Goal: Information Seeking & Learning: Check status

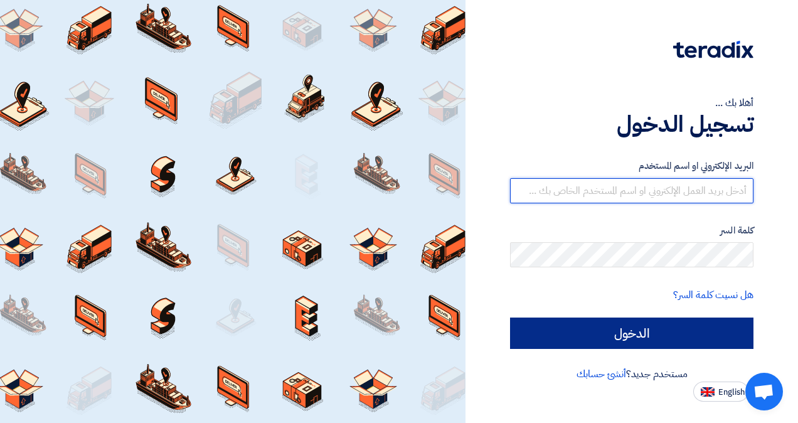
type input "[PERSON_NAME][EMAIL_ADDRESS][DOMAIN_NAME]"
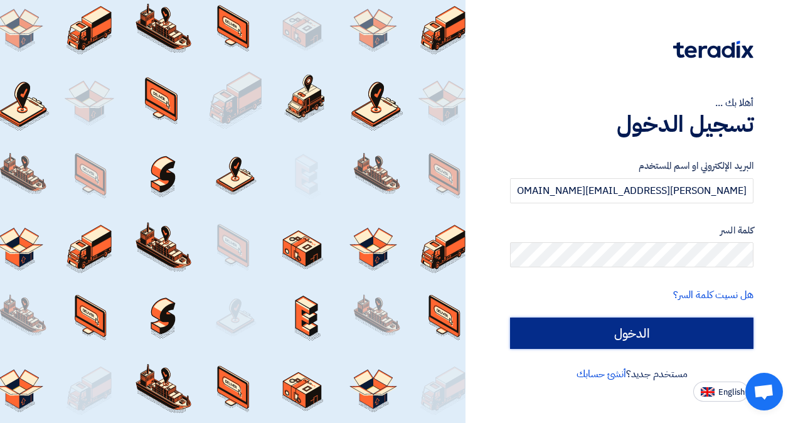
click at [632, 341] on input "الدخول" at bounding box center [631, 332] width 243 height 31
type input "Sign in"
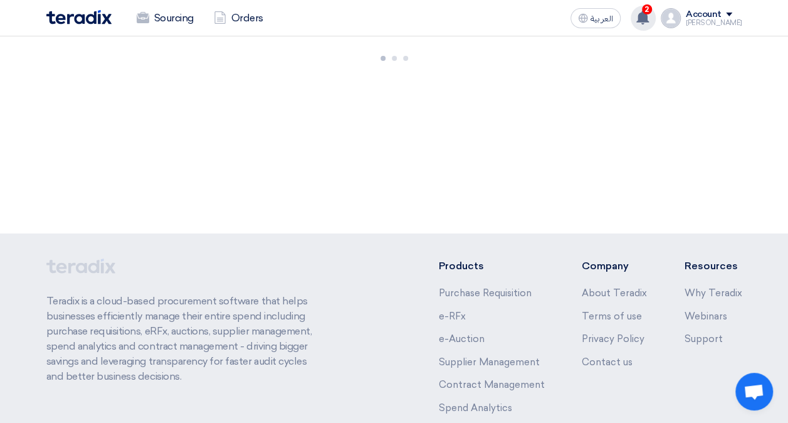
click at [650, 15] on icon at bounding box center [643, 18] width 14 height 14
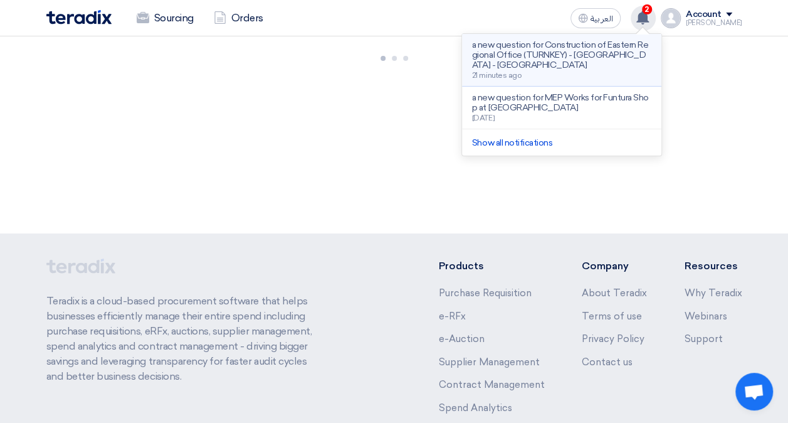
click at [605, 63] on div "a new question for Construction of Eastern Regional Office (TURNKEY) - [GEOGRAP…" at bounding box center [561, 60] width 179 height 40
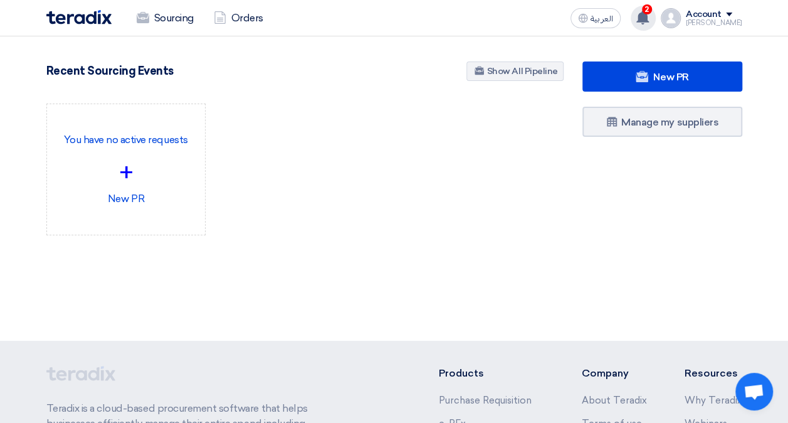
click at [650, 16] on icon at bounding box center [643, 18] width 14 height 14
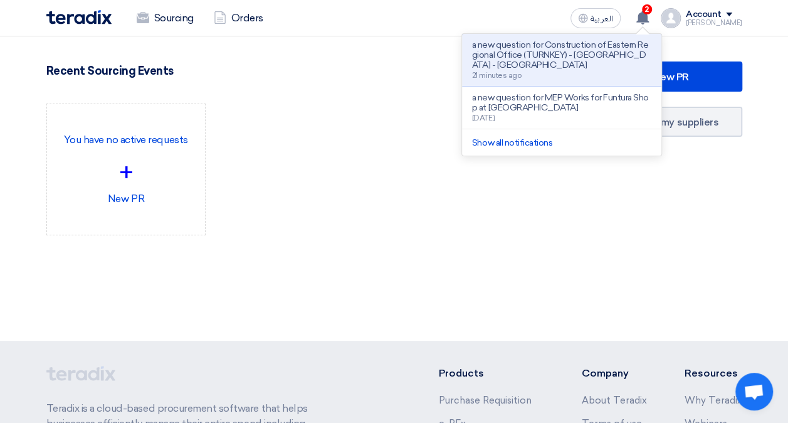
click at [430, 212] on div "You have no active requests + New PR" at bounding box center [305, 179] width 536 height 152
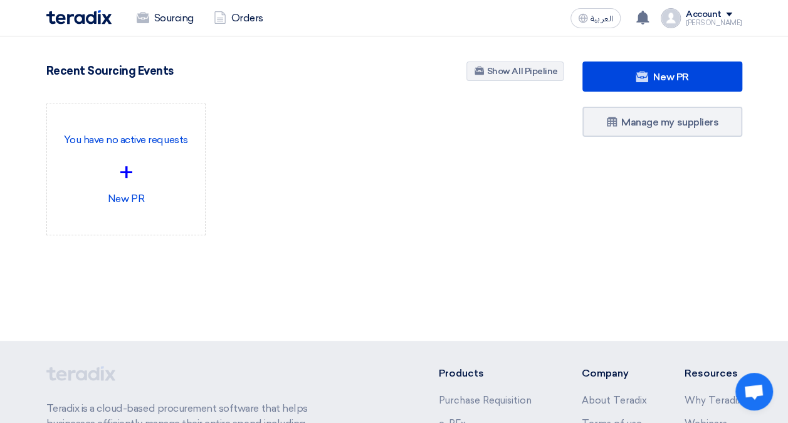
click at [523, 85] on div "New PR Submit your requirements with a variety of sourcing events: RFP/RFQ/Auct…" at bounding box center [305, 168] width 536 height 214
click at [256, 21] on link "Orders" at bounding box center [239, 18] width 70 height 28
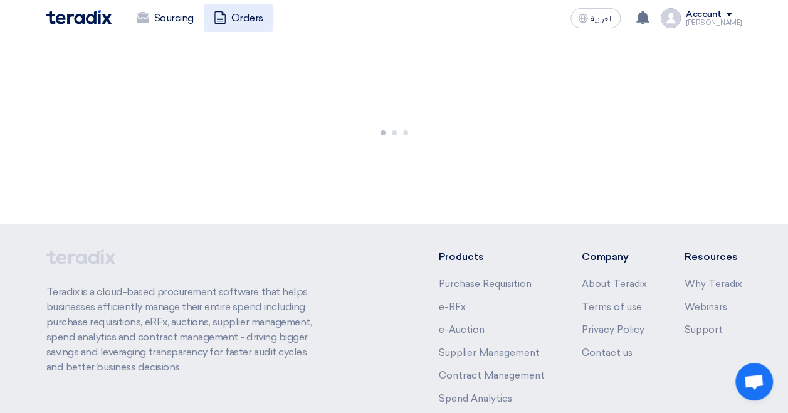
click at [220, 22] on icon at bounding box center [220, 17] width 13 height 13
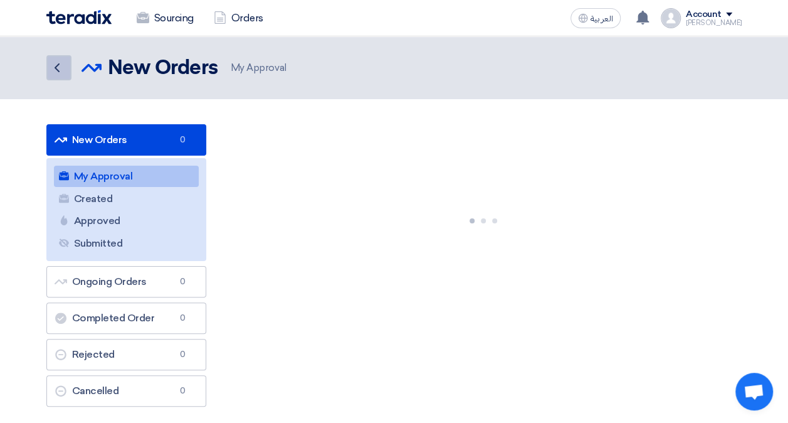
click at [58, 72] on icon "Back" at bounding box center [57, 67] width 15 height 15
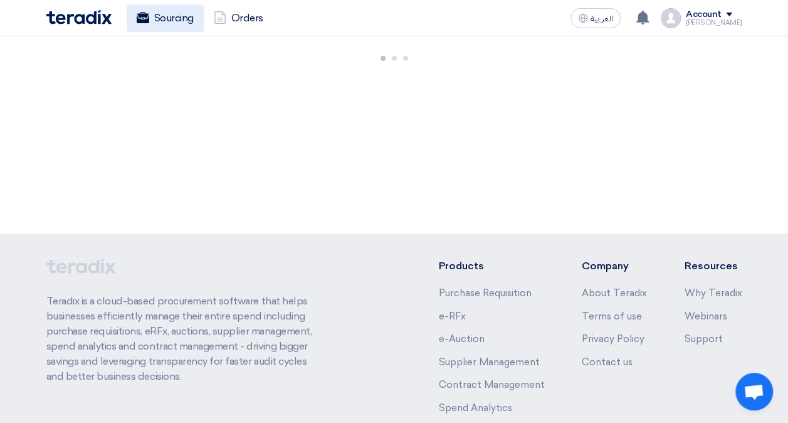
click at [181, 20] on link "Sourcing" at bounding box center [165, 18] width 77 height 28
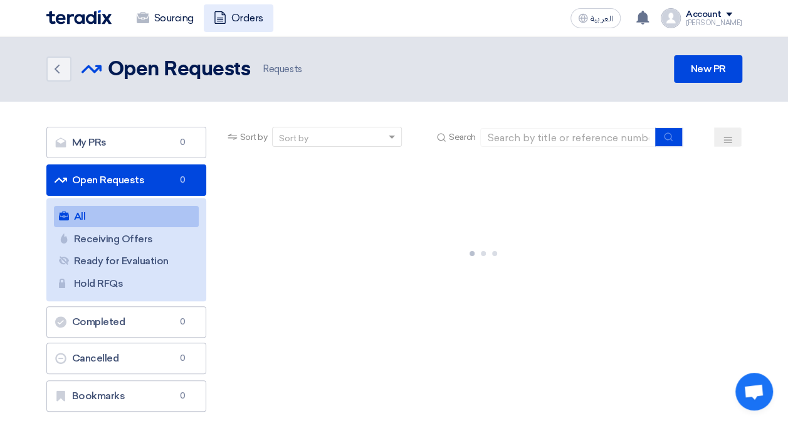
click at [233, 21] on link "Orders" at bounding box center [239, 18] width 70 height 28
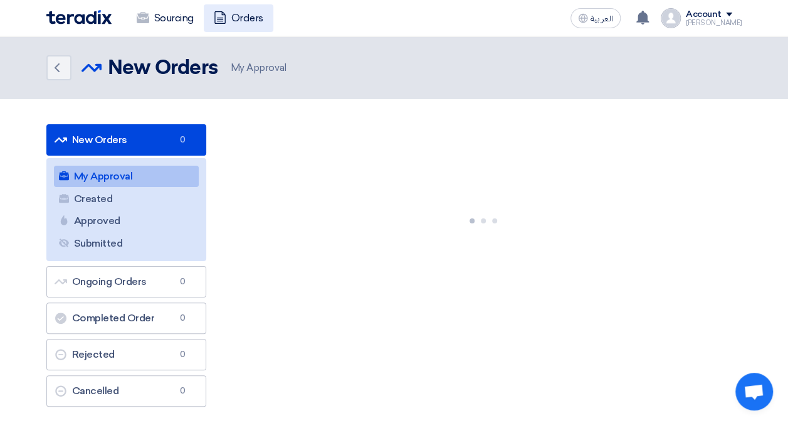
click at [223, 11] on use at bounding box center [220, 17] width 11 height 13
click at [103, 204] on link "Created Created" at bounding box center [126, 198] width 145 height 21
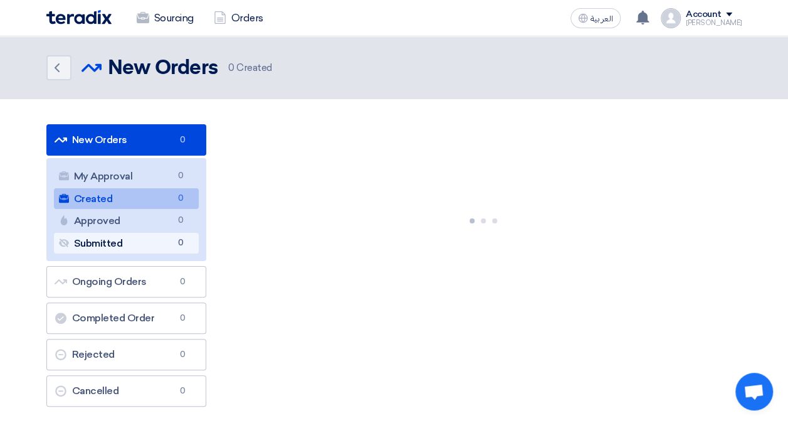
click at [105, 250] on link "Submitted Submitted 0" at bounding box center [126, 243] width 145 height 21
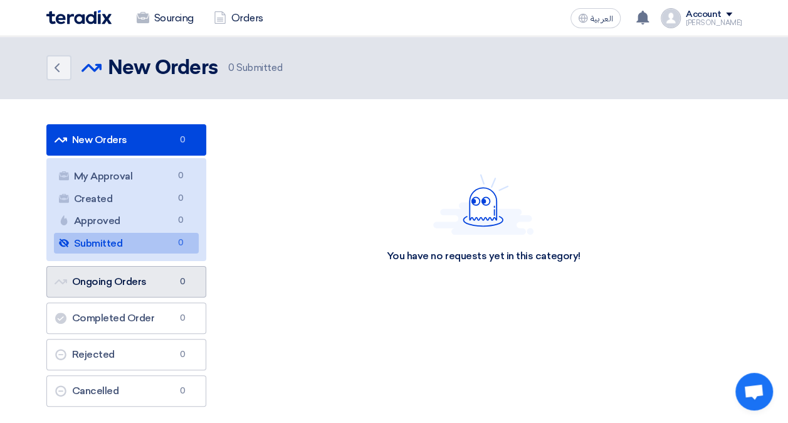
click at [105, 272] on link "Ongoing Orders Ongoing Orders 0" at bounding box center [126, 281] width 160 height 31
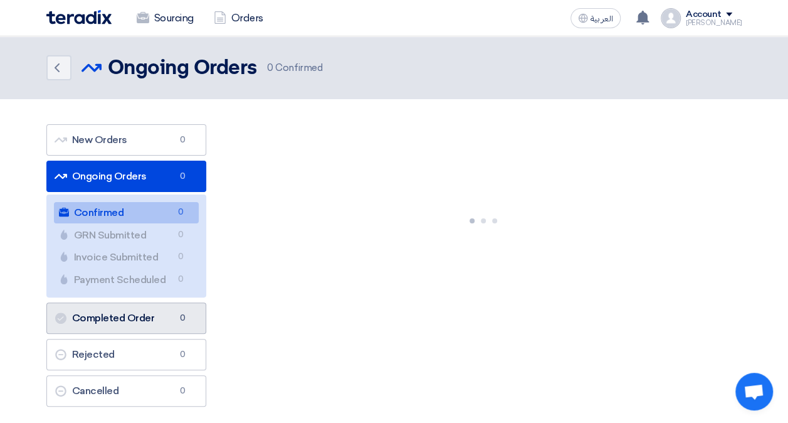
click at [114, 310] on link "Completed Order Completed Order 0" at bounding box center [126, 317] width 160 height 31
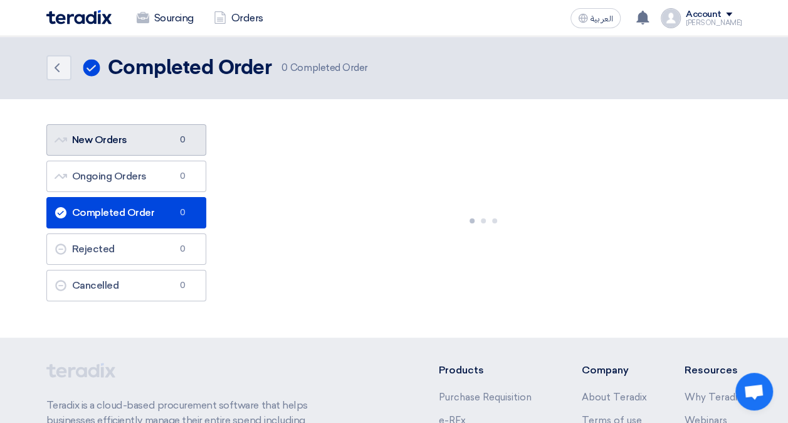
click at [112, 140] on link "New Orders New Orders 0" at bounding box center [126, 139] width 160 height 31
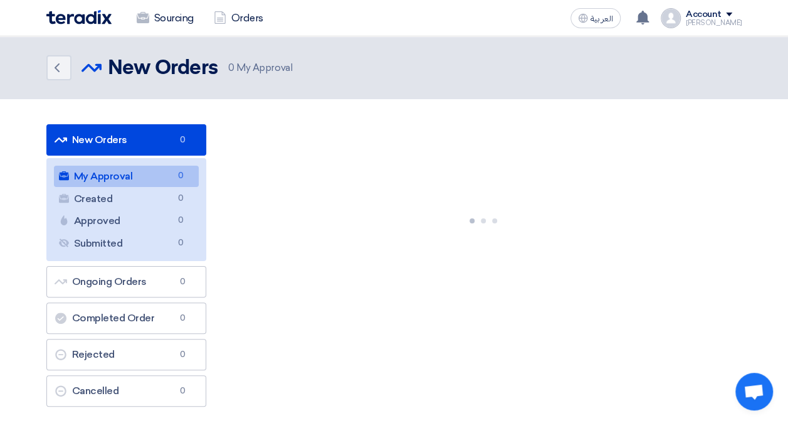
click at [112, 140] on link "New Orders New Orders 0" at bounding box center [126, 139] width 160 height 31
click at [250, 16] on link "Orders" at bounding box center [239, 18] width 70 height 28
click at [251, 8] on link "Orders" at bounding box center [239, 18] width 70 height 28
click at [251, 12] on link "Orders" at bounding box center [239, 18] width 70 height 28
click at [152, 22] on link "Sourcing" at bounding box center [165, 18] width 77 height 28
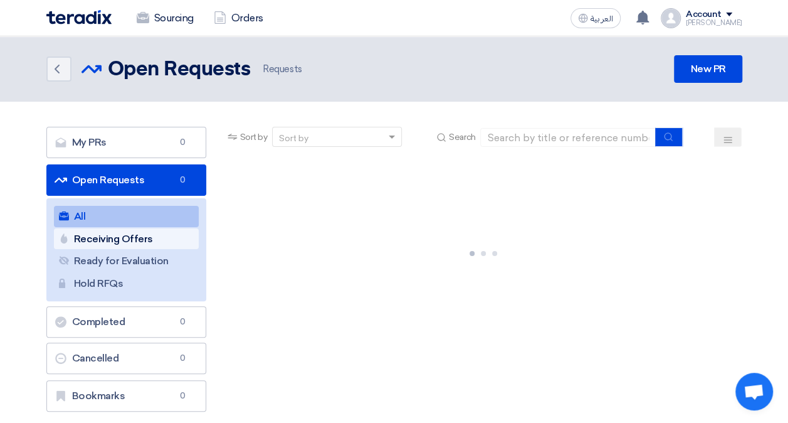
click at [141, 240] on link "Receiving Offers Receiving Offers" at bounding box center [126, 238] width 145 height 21
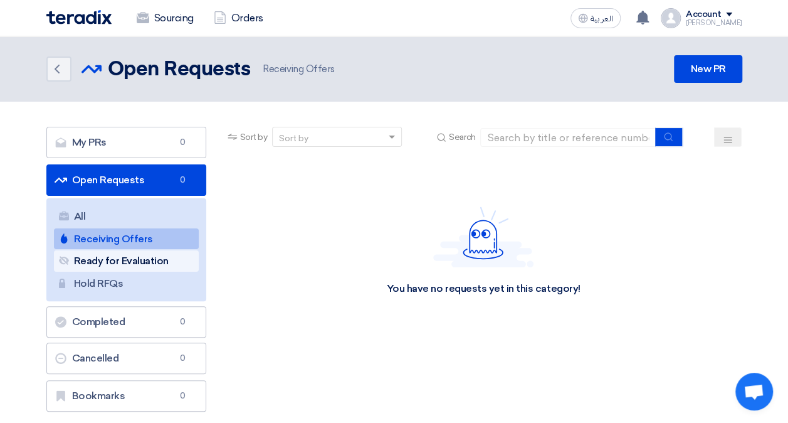
click at [133, 263] on link "Ready for Evaluation Ready for Evaluation" at bounding box center [126, 260] width 145 height 21
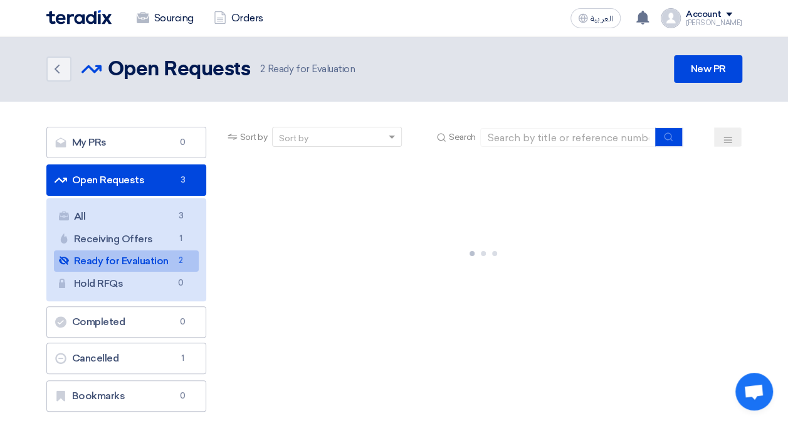
click at [67, 184] on link "Open Requests Open Requests 3" at bounding box center [126, 179] width 160 height 31
click at [102, 280] on link "Hold RFQs Hold RFQs 0" at bounding box center [126, 283] width 145 height 21
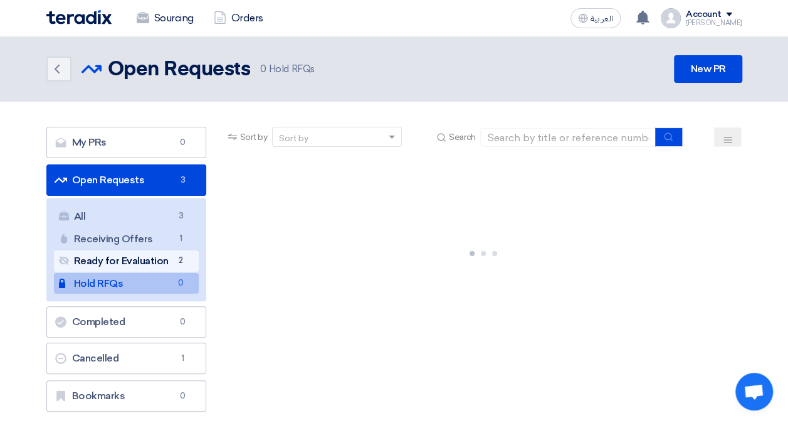
click at [112, 265] on link "Ready for Evaluation Ready for Evaluation 2" at bounding box center [126, 260] width 145 height 21
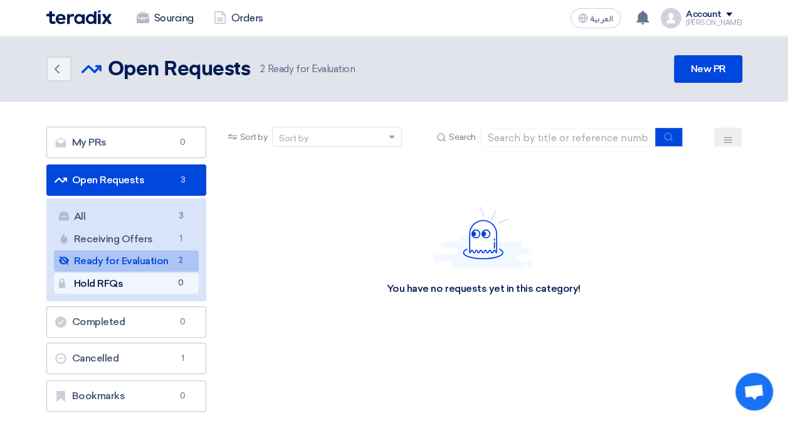
click at [108, 285] on link "Hold RFQs Hold RFQs 0" at bounding box center [126, 283] width 145 height 21
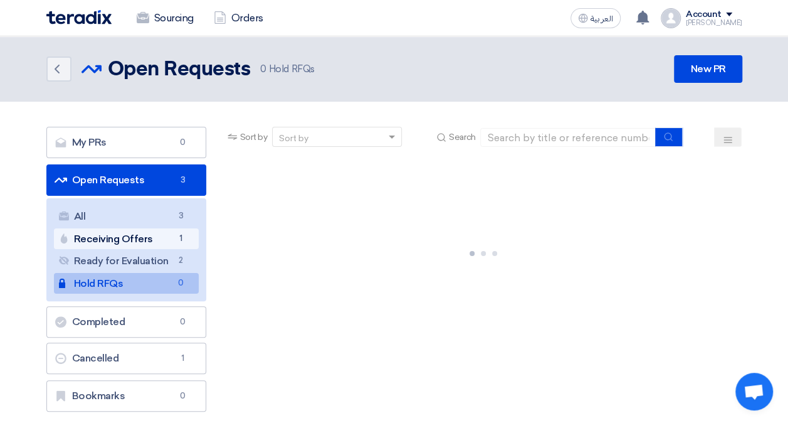
click at [127, 246] on link "Receiving Offers Receiving Offers 1" at bounding box center [126, 238] width 145 height 21
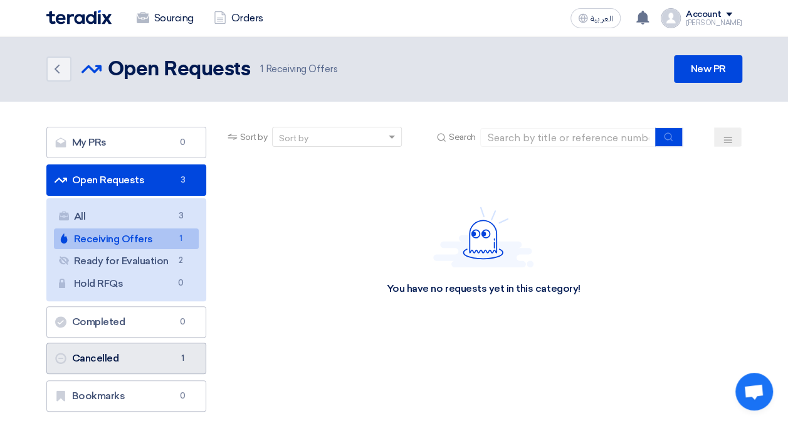
click at [151, 362] on link "Cancelled Cancelled 1" at bounding box center [126, 357] width 160 height 31
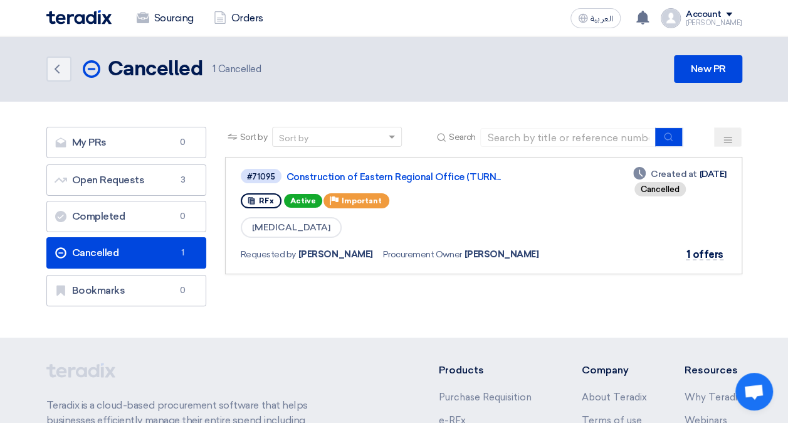
drag, startPoint x: 714, startPoint y: 134, endPoint x: 721, endPoint y: 137, distance: 8.2
click at [721, 137] on div "Sort by Sort by Search" at bounding box center [483, 142] width 517 height 30
click at [721, 137] on button at bounding box center [728, 136] width 28 height 19
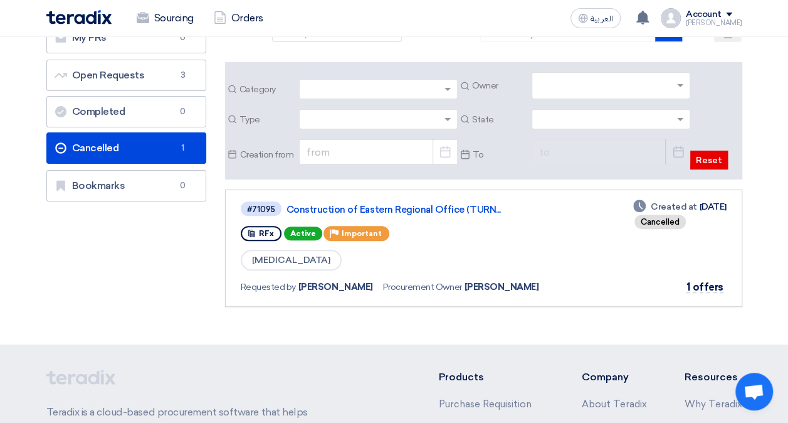
scroll to position [105, 0]
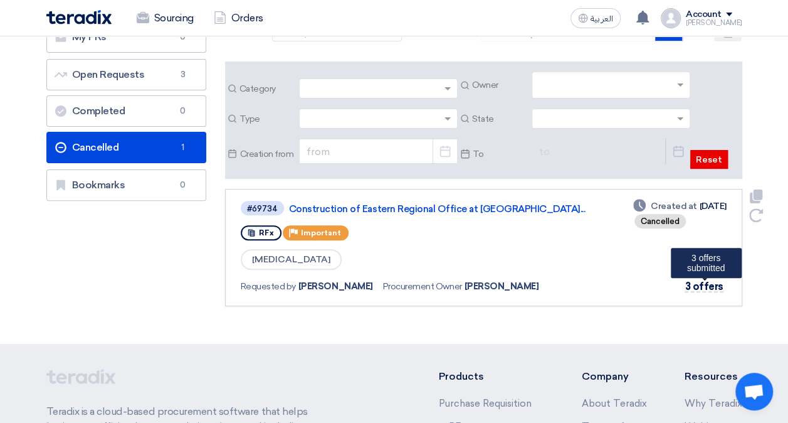
click at [712, 286] on span "3 offers" at bounding box center [704, 286] width 38 height 12
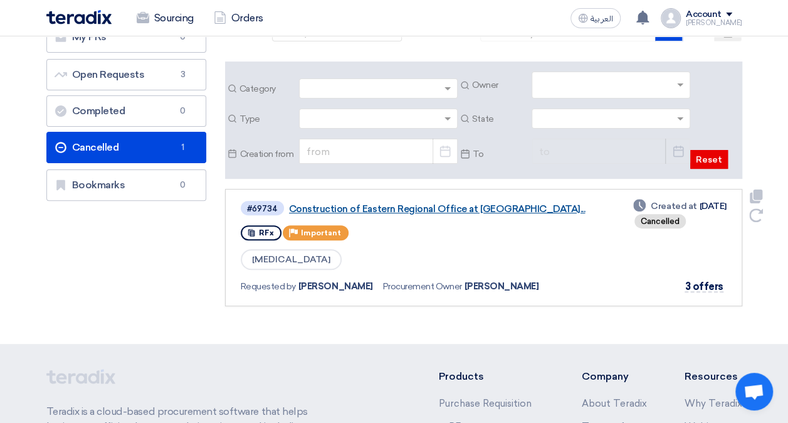
click at [325, 206] on link "Construction of Eastern Regional Office at [GEOGRAPHIC_DATA]..." at bounding box center [446, 208] width 314 height 11
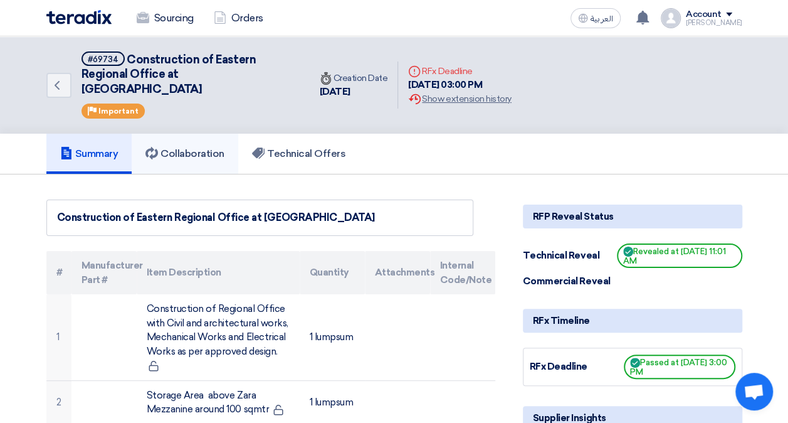
click at [194, 146] on link "Collaboration" at bounding box center [185, 154] width 107 height 40
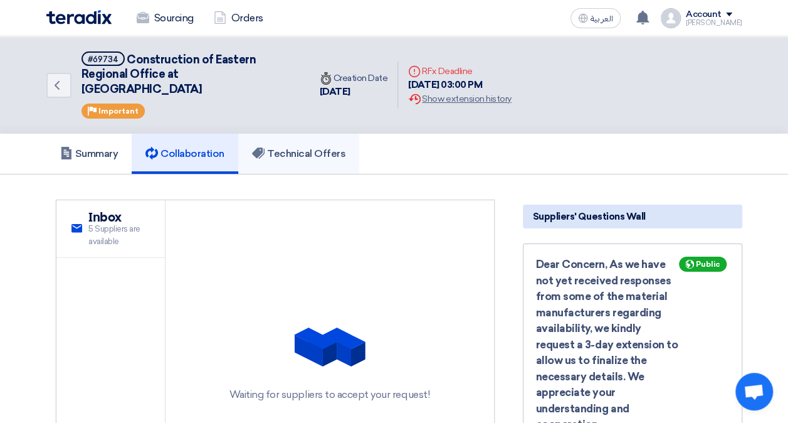
click at [266, 145] on link "Technical Offers" at bounding box center [298, 154] width 121 height 40
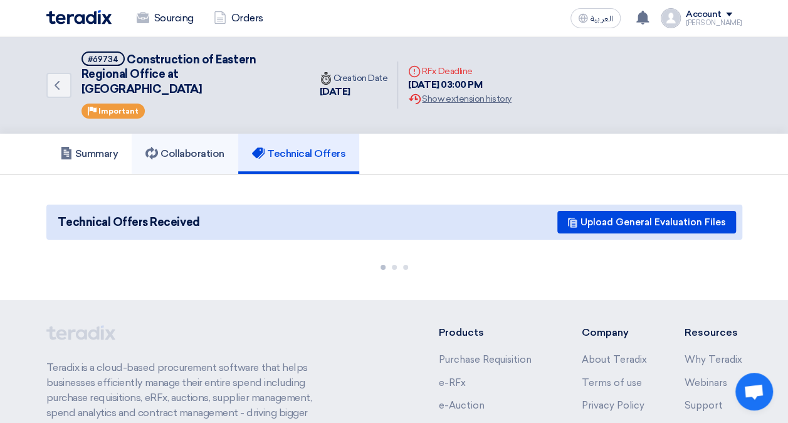
click at [179, 147] on h5 "Collaboration" at bounding box center [185, 153] width 79 height 13
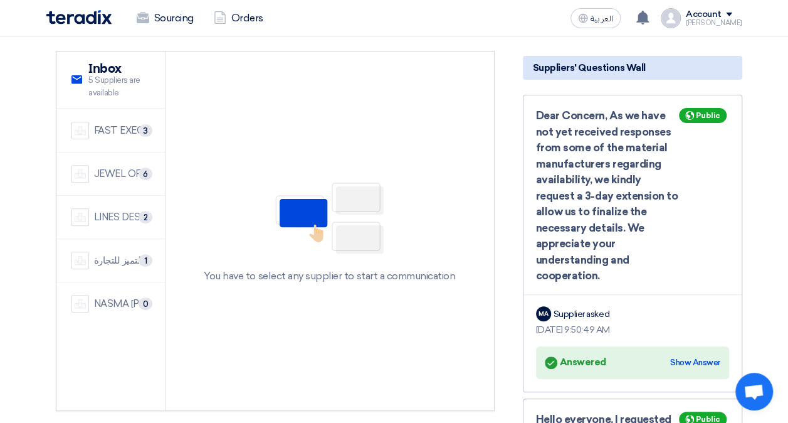
scroll to position [147, 0]
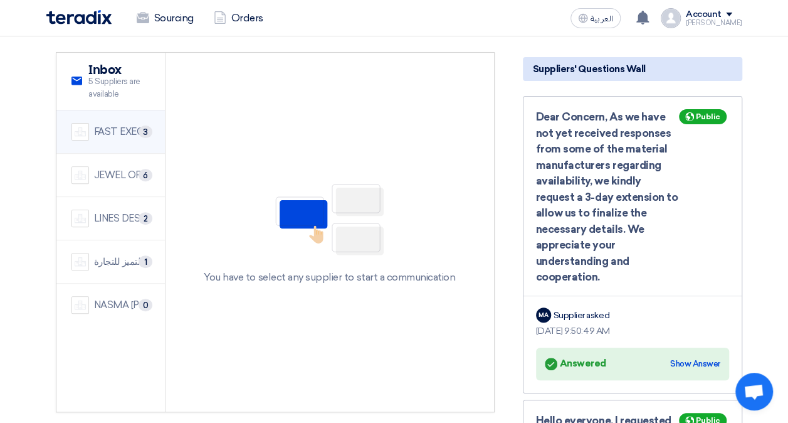
click at [123, 125] on div "FAST EXECUTION" at bounding box center [122, 132] width 56 height 14
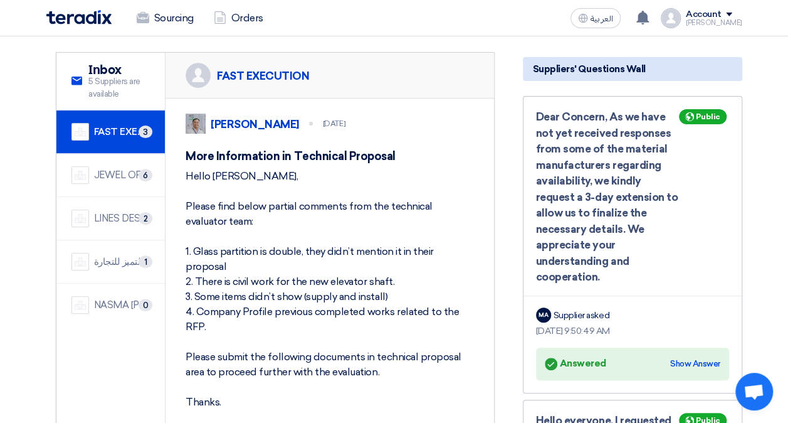
click at [121, 168] on div "JEWEL OF THE CRADLE" at bounding box center [122, 175] width 56 height 14
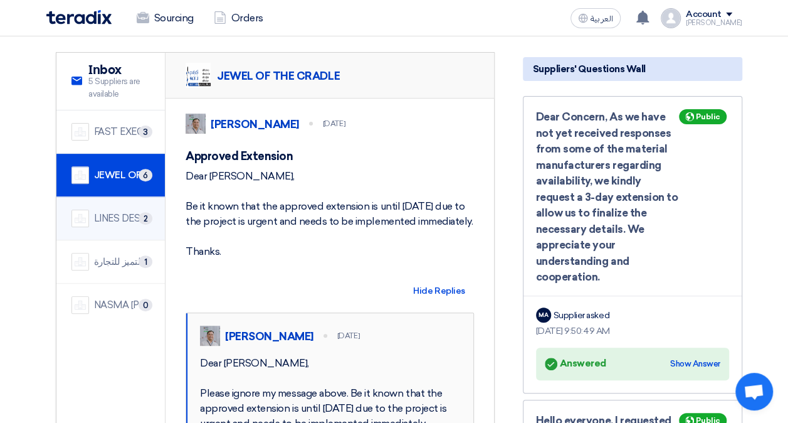
click at [123, 211] on div "LINES DESIGN& BUILD" at bounding box center [122, 218] width 56 height 14
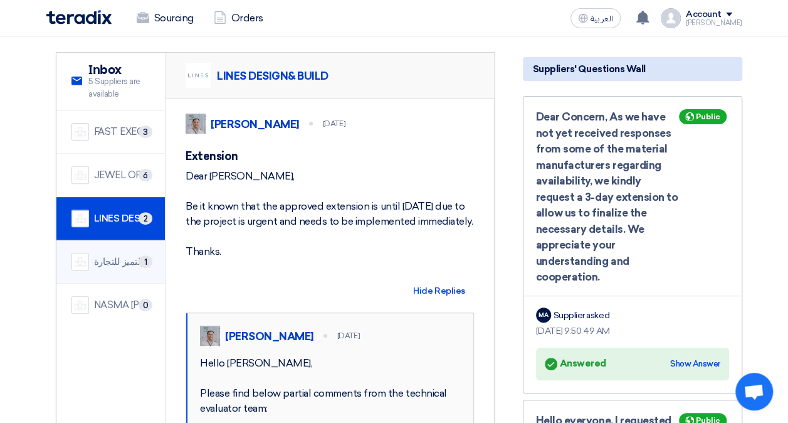
click at [124, 255] on div "شركة اميال التميز للتجارة" at bounding box center [122, 262] width 56 height 14
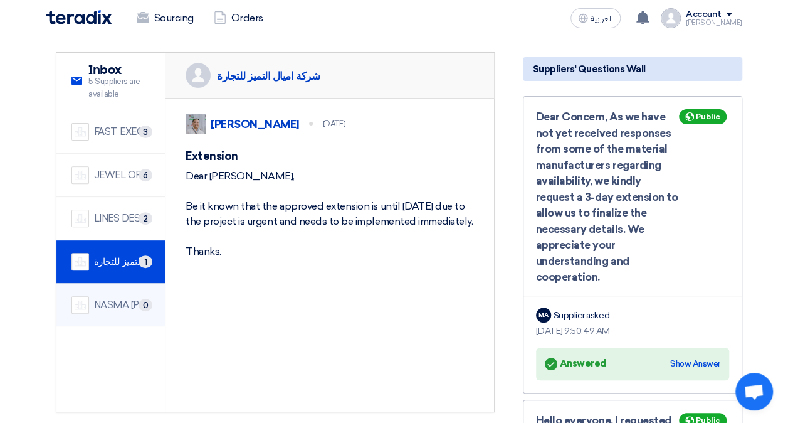
click at [117, 298] on div "NASMA [PERSON_NAME] CONTRACTING CO" at bounding box center [122, 305] width 56 height 14
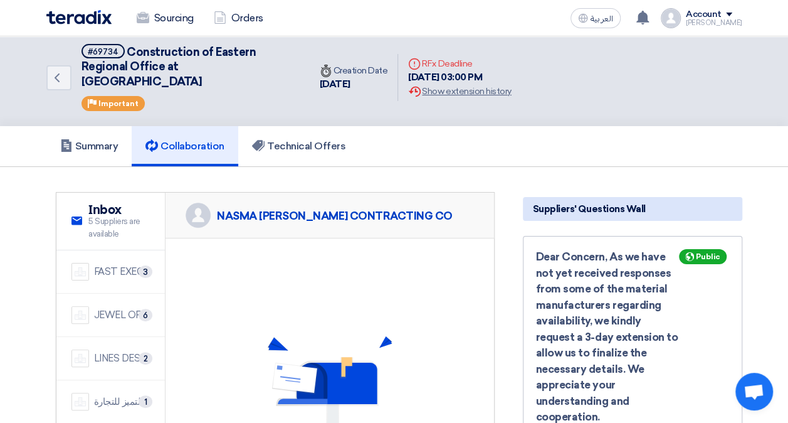
scroll to position [0, 0]
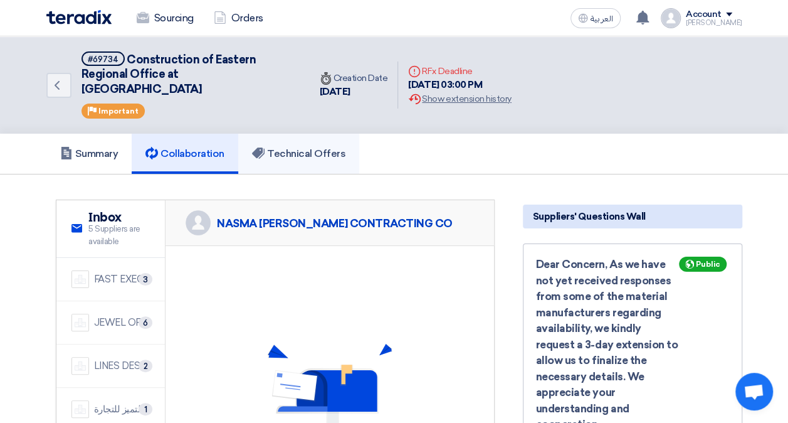
click at [266, 147] on link "Technical Offers" at bounding box center [298, 154] width 121 height 40
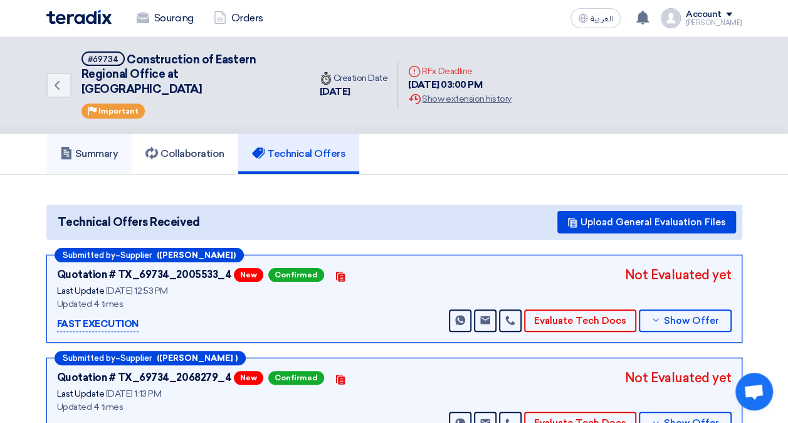
click at [88, 147] on h5 "Summary" at bounding box center [89, 153] width 58 height 13
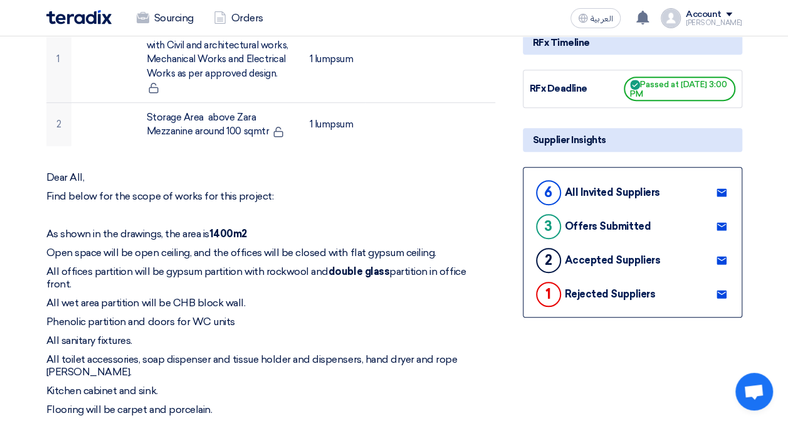
scroll to position [271, 0]
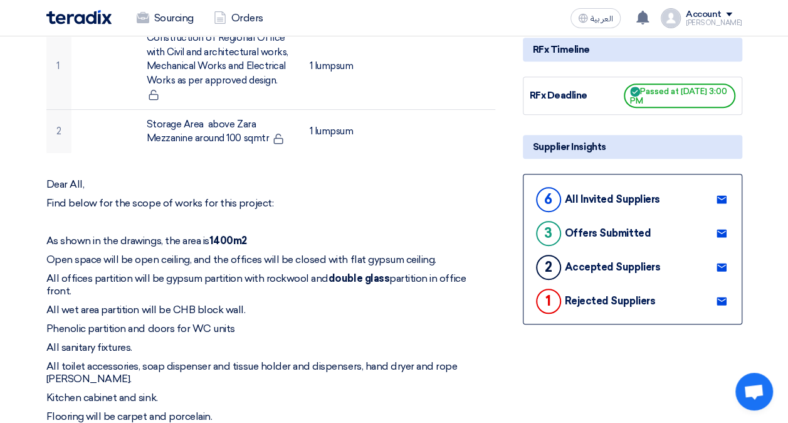
click at [596, 193] on div "All Invited Suppliers" at bounding box center [612, 199] width 95 height 12
click at [720, 195] on use at bounding box center [722, 199] width 10 height 8
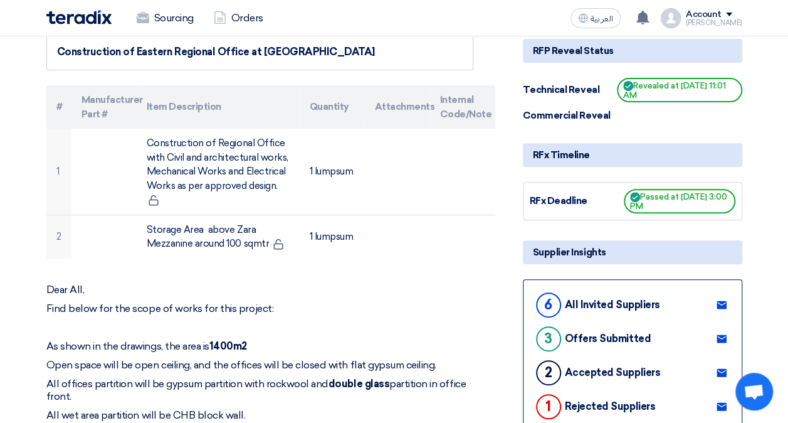
scroll to position [0, 0]
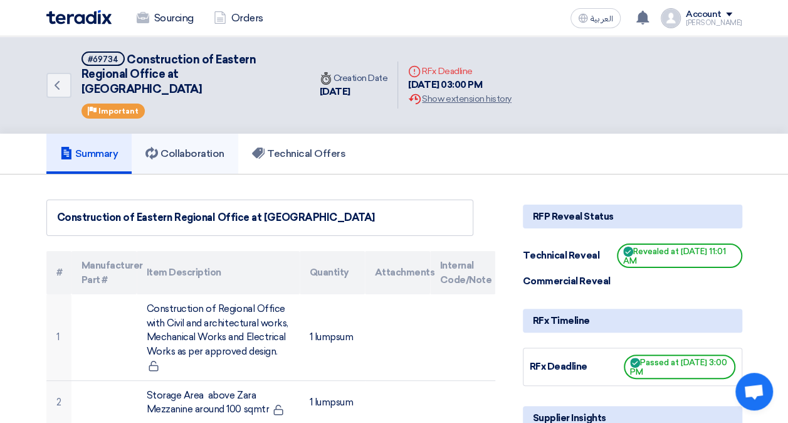
click at [178, 134] on link "Collaboration" at bounding box center [185, 154] width 107 height 40
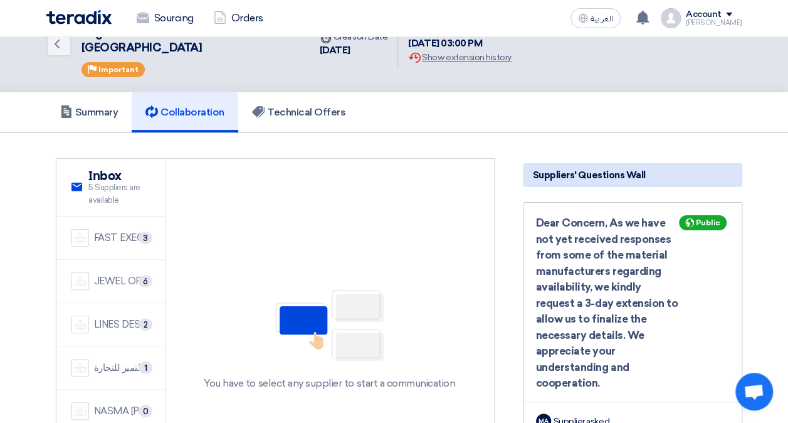
scroll to position [40, 0]
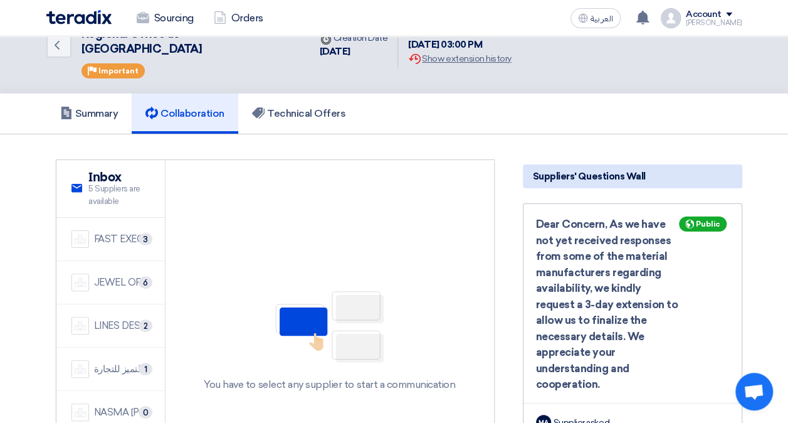
click at [118, 232] on div "FAST EXECUTION" at bounding box center [122, 239] width 56 height 14
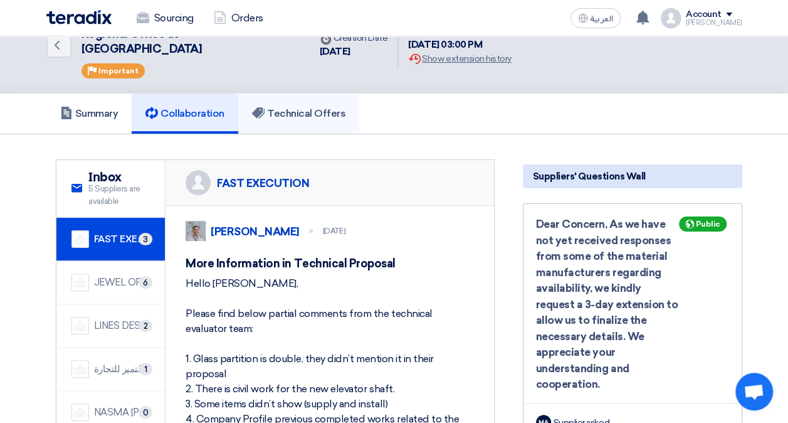
click at [307, 107] on h5 "Technical Offers" at bounding box center [298, 113] width 93 height 13
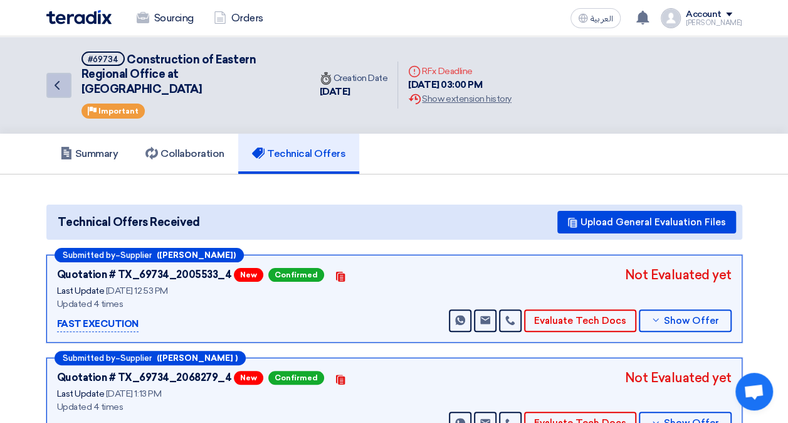
click at [51, 85] on link "Back" at bounding box center [58, 85] width 25 height 25
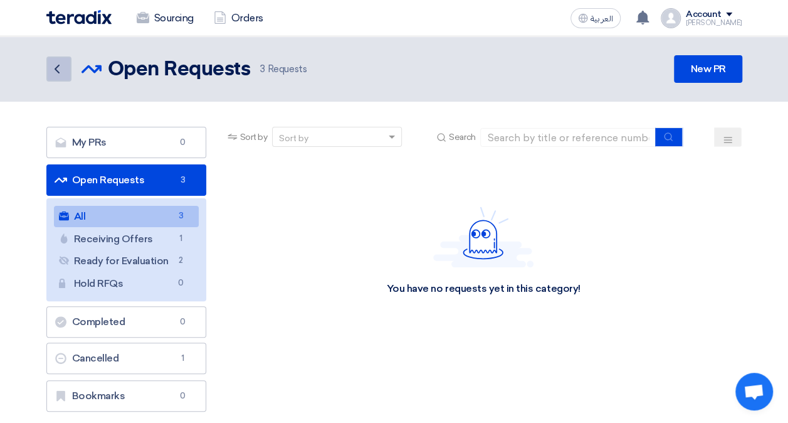
click at [58, 78] on link "Back" at bounding box center [58, 68] width 25 height 25
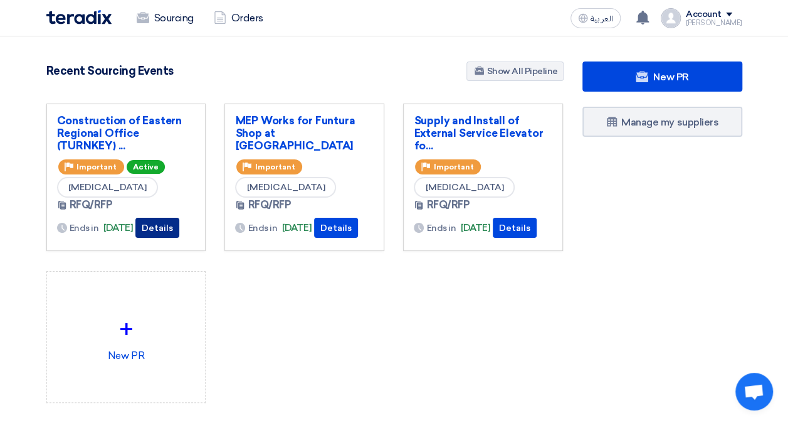
click at [161, 221] on button "Details" at bounding box center [157, 228] width 44 height 20
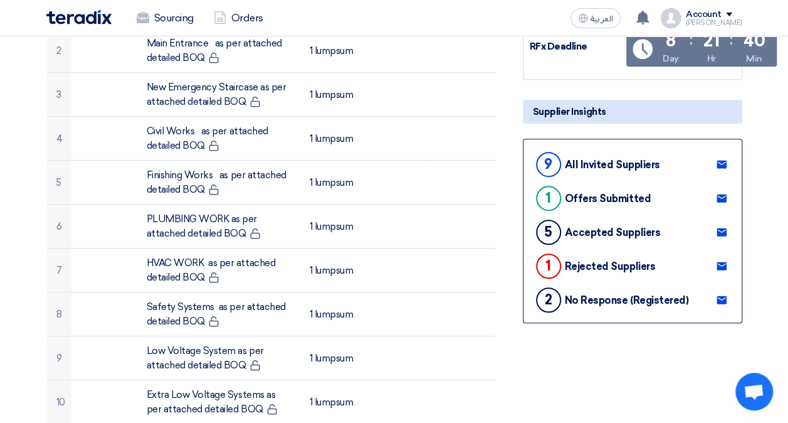
scroll to position [323, 0]
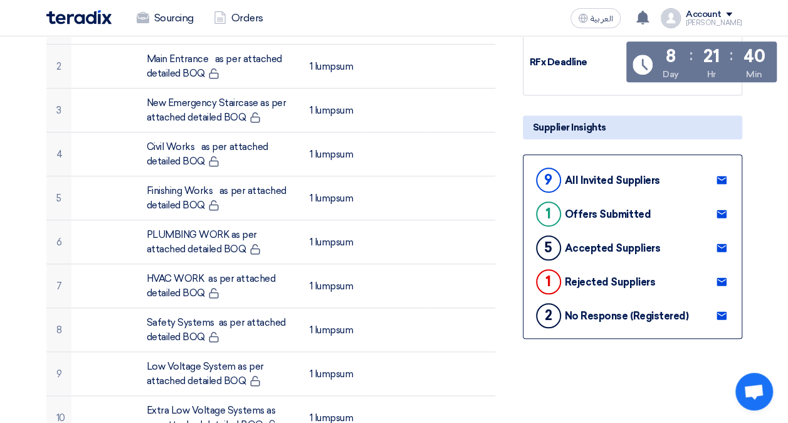
click at [723, 175] on icon at bounding box center [722, 180] width 10 height 10
click at [544, 170] on div "9" at bounding box center [548, 179] width 25 height 25
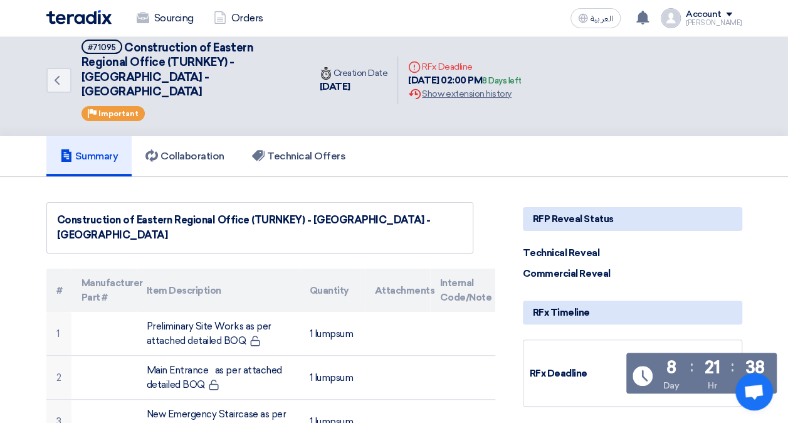
scroll to position [0, 0]
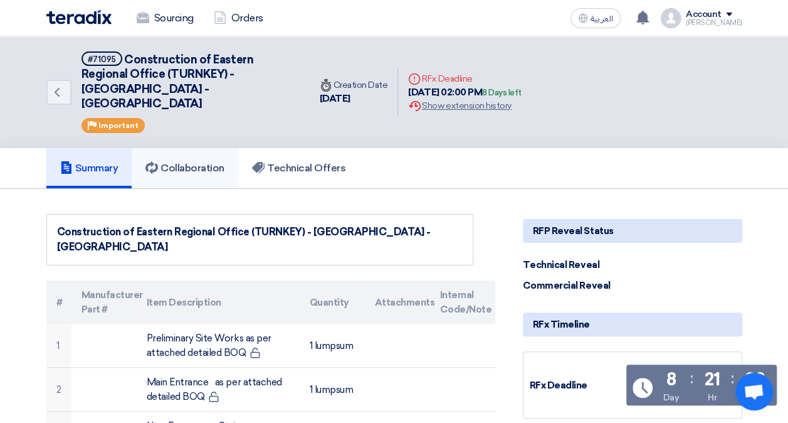
click at [177, 161] on link "Collaboration" at bounding box center [185, 168] width 107 height 40
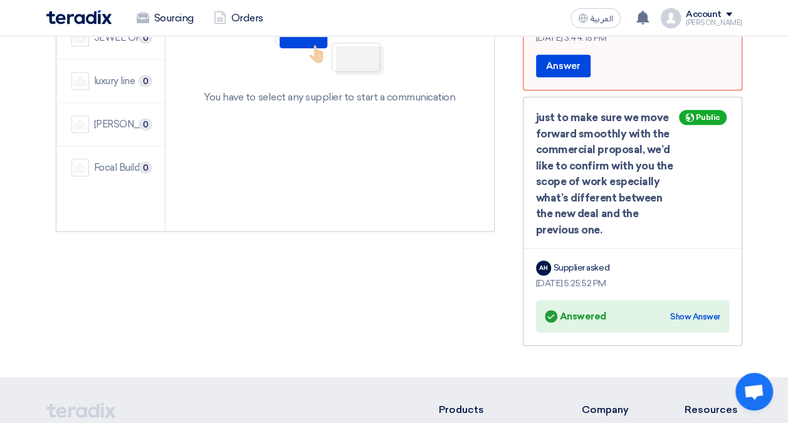
scroll to position [353, 0]
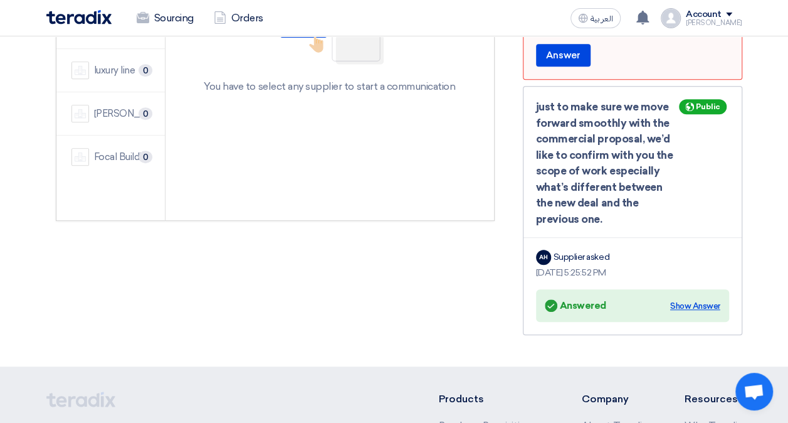
click at [702, 300] on div "Show Answer" at bounding box center [695, 306] width 50 height 13
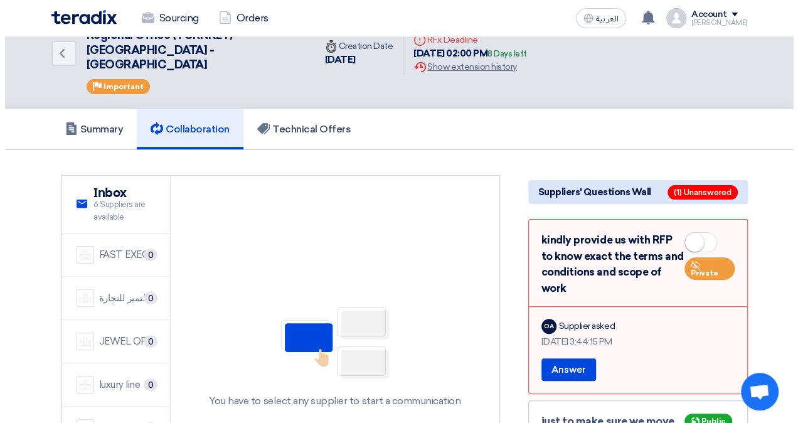
scroll to position [0, 0]
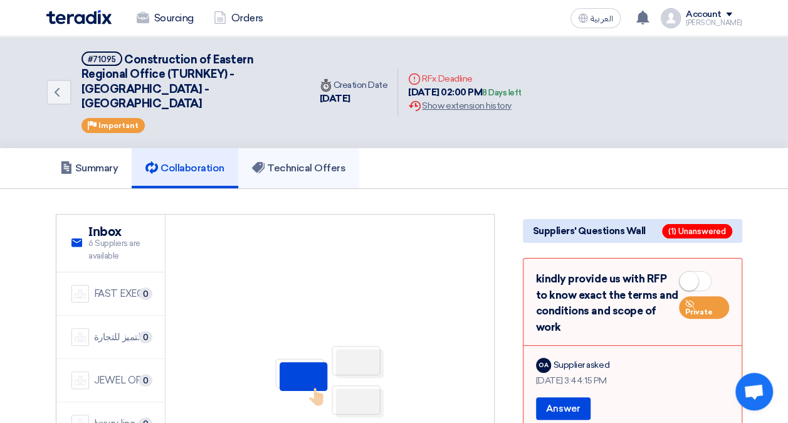
click at [280, 148] on link "Technical Offers" at bounding box center [298, 168] width 121 height 40
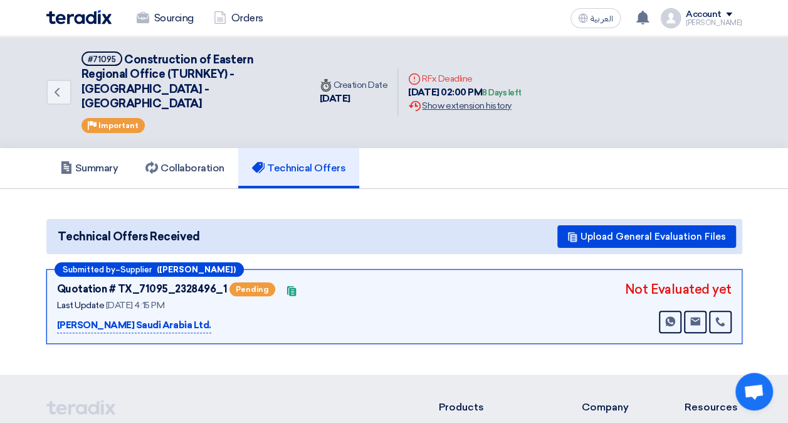
click at [443, 99] on div "Extension History Show extension history" at bounding box center [465, 105] width 114 height 13
